Goal: Task Accomplishment & Management: Use online tool/utility

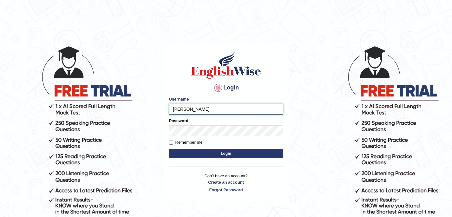
type input "souvikdasmahapatra"
click at [233, 157] on button "Login" at bounding box center [226, 154] width 114 height 10
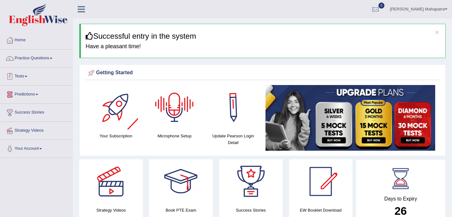
click at [29, 79] on link "Tests" at bounding box center [36, 76] width 72 height 16
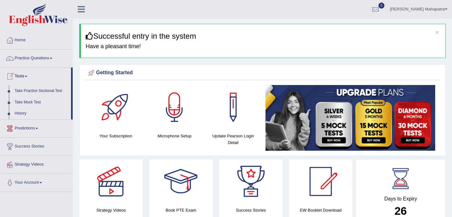
click at [27, 113] on link "History" at bounding box center [41, 113] width 59 height 11
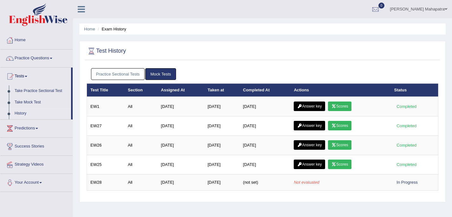
click at [164, 75] on link "Mock Tests" at bounding box center [160, 74] width 31 height 12
click at [27, 104] on link "Take Mock Test" at bounding box center [41, 102] width 59 height 11
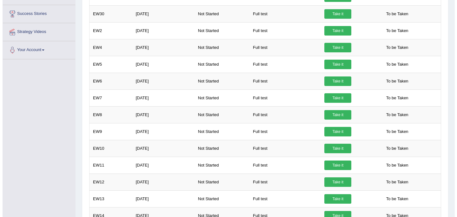
scroll to position [114, 0]
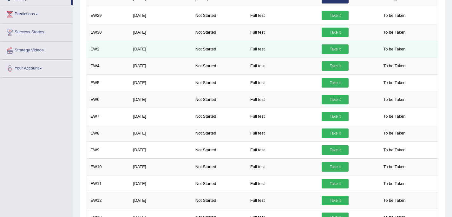
click at [335, 48] on link "Take it" at bounding box center [335, 49] width 27 height 10
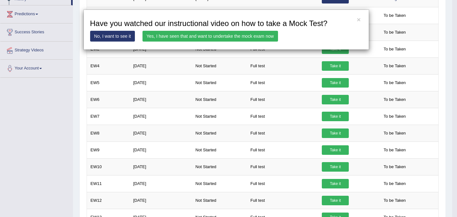
click at [178, 38] on link "Yes, I have seen that and want to undertake the mock exam now" at bounding box center [211, 36] width 136 height 11
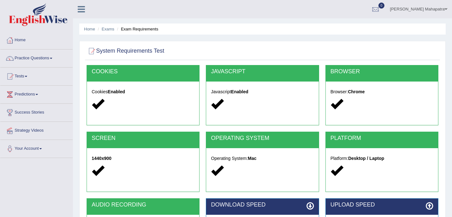
scroll to position [84, 0]
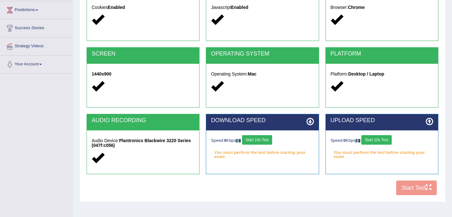
click at [261, 140] on button "Start 10s Test" at bounding box center [257, 140] width 30 height 10
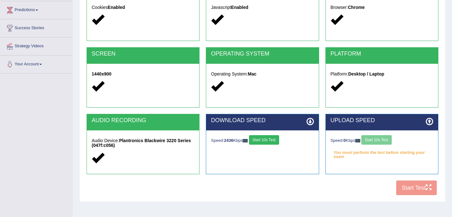
click at [389, 139] on div "Speed: 0 Kbps Start 10s Test" at bounding box center [382, 140] width 103 height 11
click at [387, 140] on button "Start 10s Test" at bounding box center [377, 140] width 30 height 10
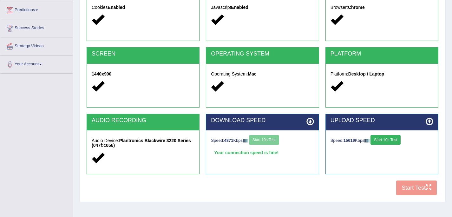
click at [389, 141] on button "Start 10s Test" at bounding box center [386, 140] width 30 height 10
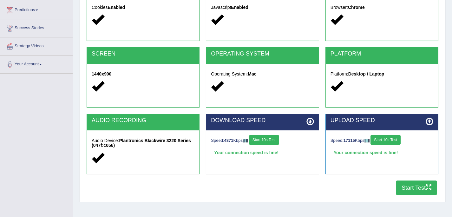
click at [421, 187] on button "Start Test" at bounding box center [417, 188] width 41 height 15
